Goal: Find specific page/section: Find specific page/section

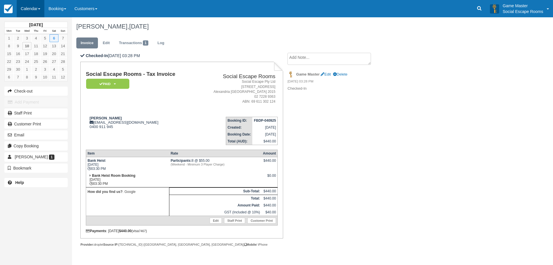
click at [30, 11] on link "Calendar" at bounding box center [31, 8] width 28 height 17
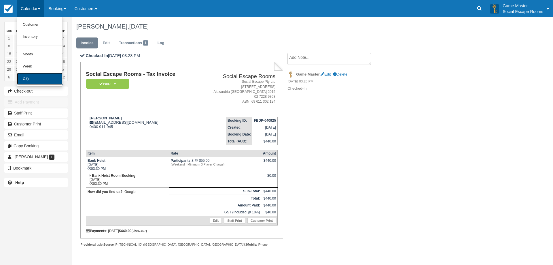
click at [53, 76] on link "Day" at bounding box center [40, 79] width 46 height 12
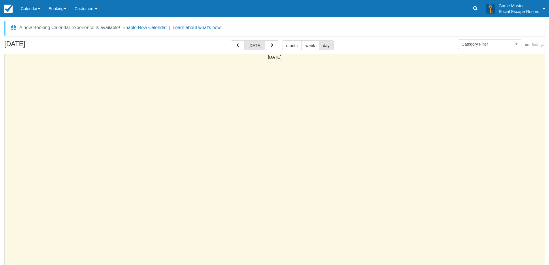
select select
click at [34, 8] on link "Calendar" at bounding box center [31, 8] width 28 height 17
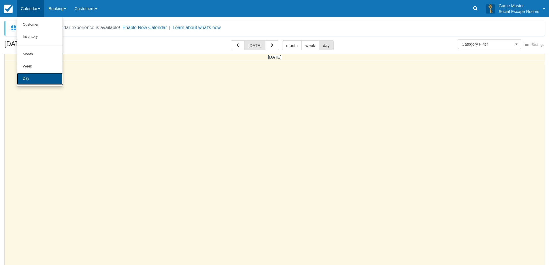
click at [35, 82] on link "Day" at bounding box center [40, 79] width 46 height 12
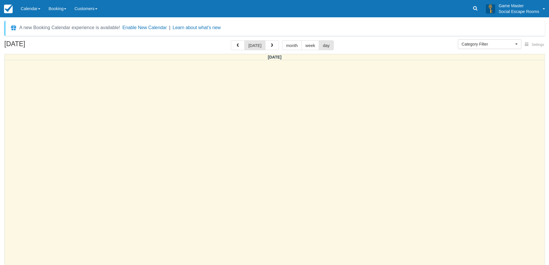
select select
